Goal: Task Accomplishment & Management: Manage account settings

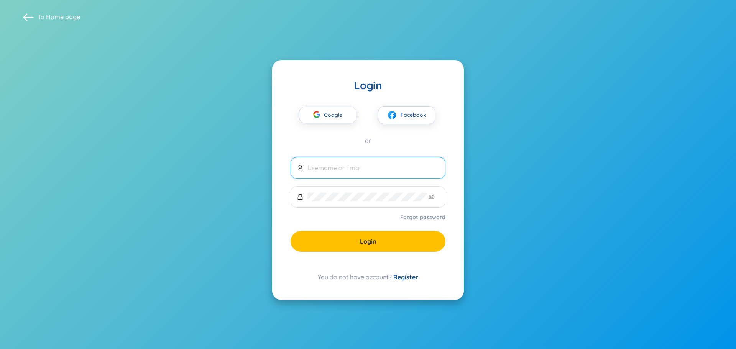
click at [340, 173] on span at bounding box center [368, 167] width 155 height 21
click at [341, 170] on input "text" at bounding box center [372, 168] width 131 height 8
click at [390, 166] on input "text" at bounding box center [372, 168] width 131 height 8
click at [593, 247] on section "To Home page Login Google Facebook or Forgot password Login You do not have acc…" at bounding box center [368, 174] width 736 height 349
click at [360, 168] on input "text" at bounding box center [372, 168] width 131 height 8
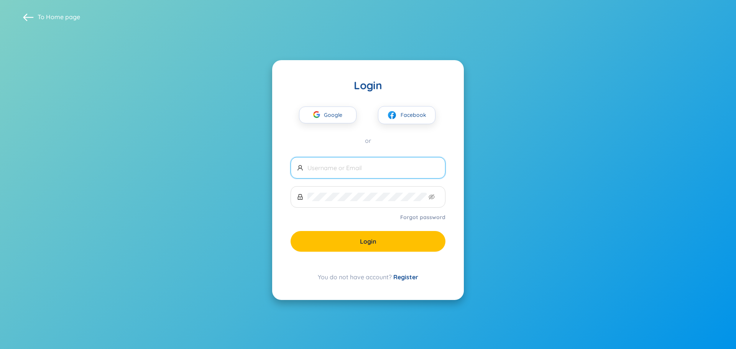
paste input "[EMAIL_ADDRESS][DOMAIN_NAME]"
click at [366, 210] on form "[EMAIL_ADDRESS][DOMAIN_NAME] Forgot password Login" at bounding box center [368, 204] width 155 height 95
click at [367, 205] on span at bounding box center [368, 196] width 155 height 21
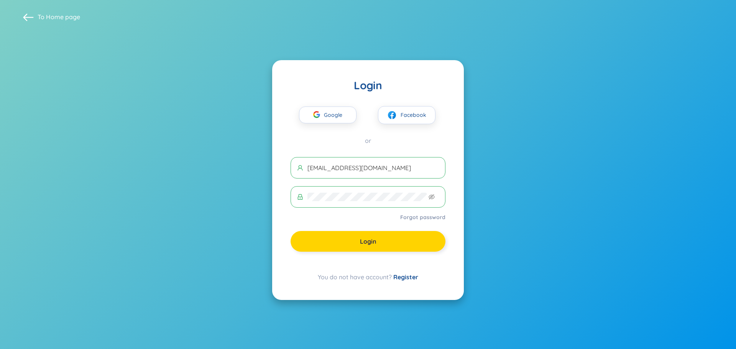
click at [351, 235] on button "Login" at bounding box center [368, 241] width 155 height 21
drag, startPoint x: 322, startPoint y: 179, endPoint x: 326, endPoint y: 186, distance: 7.0
click at [322, 180] on form "[EMAIL_ADDRESS][DOMAIN_NAME] Forgot password Login" at bounding box center [368, 204] width 155 height 95
click at [358, 245] on button "Login" at bounding box center [368, 241] width 155 height 21
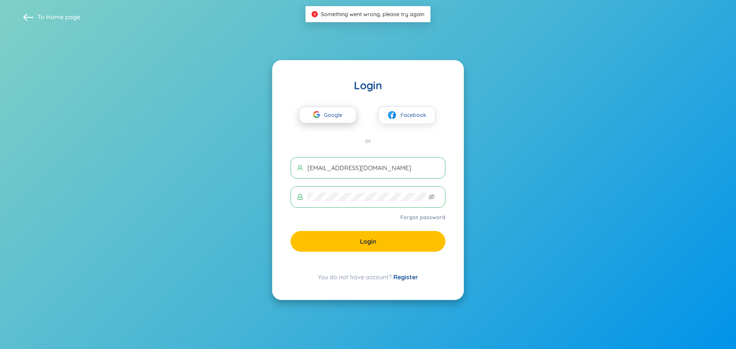
click at [325, 118] on span "Google" at bounding box center [335, 115] width 22 height 16
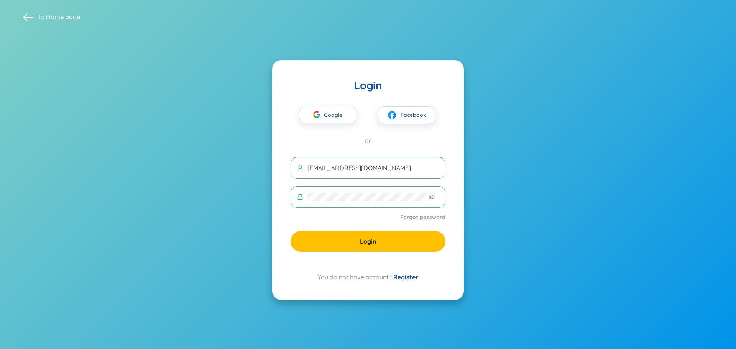
click at [376, 168] on input "[EMAIL_ADDRESS][DOMAIN_NAME]" at bounding box center [372, 168] width 131 height 8
click at [353, 160] on span "[EMAIL_ADDRESS][DOMAIN_NAME]" at bounding box center [368, 167] width 155 height 21
click at [353, 161] on span "[EMAIL_ADDRESS][DOMAIN_NAME]" at bounding box center [368, 167] width 155 height 21
click at [352, 166] on input "[EMAIL_ADDRESS][DOMAIN_NAME]" at bounding box center [372, 168] width 131 height 8
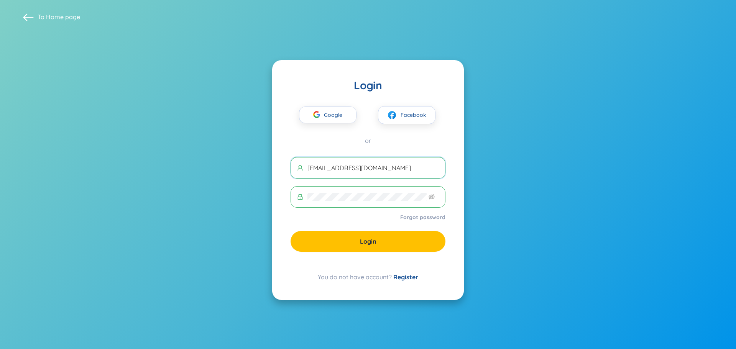
click at [352, 166] on input "[EMAIL_ADDRESS][DOMAIN_NAME]" at bounding box center [372, 168] width 131 height 8
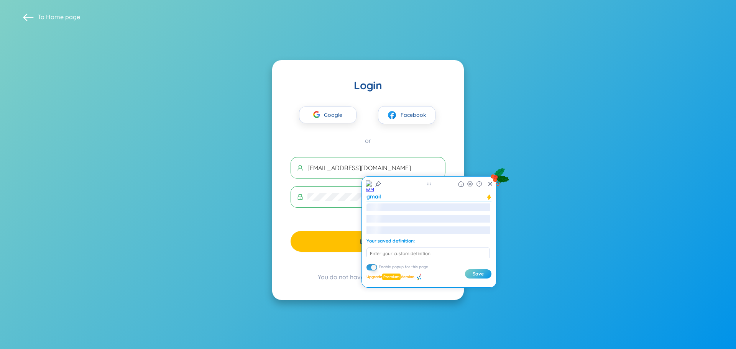
click at [334, 207] on span at bounding box center [368, 196] width 155 height 21
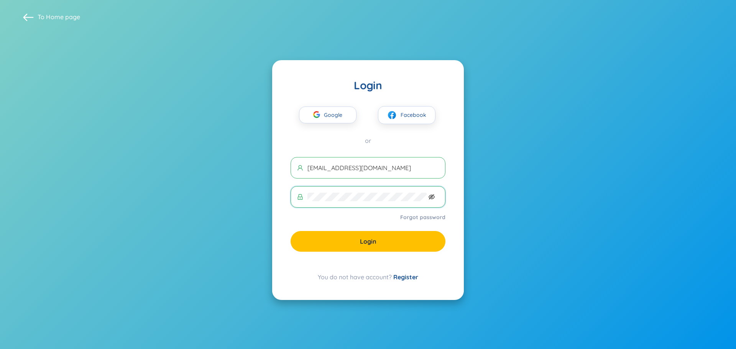
click at [429, 196] on icon "eye-invisible" at bounding box center [432, 196] width 6 height 5
click at [324, 238] on button "Login" at bounding box center [368, 241] width 155 height 21
click at [359, 173] on span "[EMAIL_ADDRESS][DOMAIN_NAME]" at bounding box center [368, 167] width 155 height 21
click at [362, 168] on input "[EMAIL_ADDRESS][DOMAIN_NAME]" at bounding box center [372, 168] width 131 height 8
paste input "huuduc.neu"
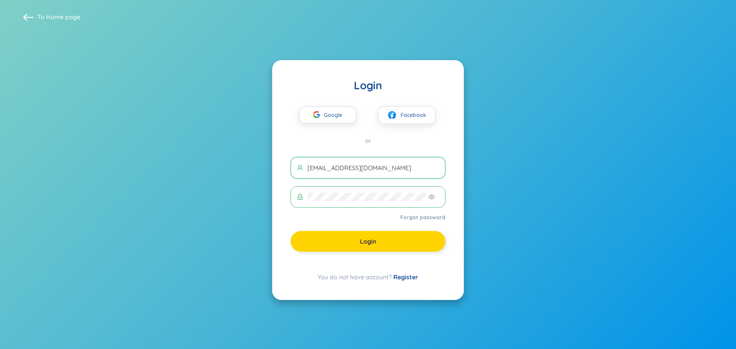
type input "[EMAIL_ADDRESS][DOMAIN_NAME]"
click at [345, 238] on button "Login" at bounding box center [368, 241] width 155 height 21
